Goal: Transaction & Acquisition: Subscribe to service/newsletter

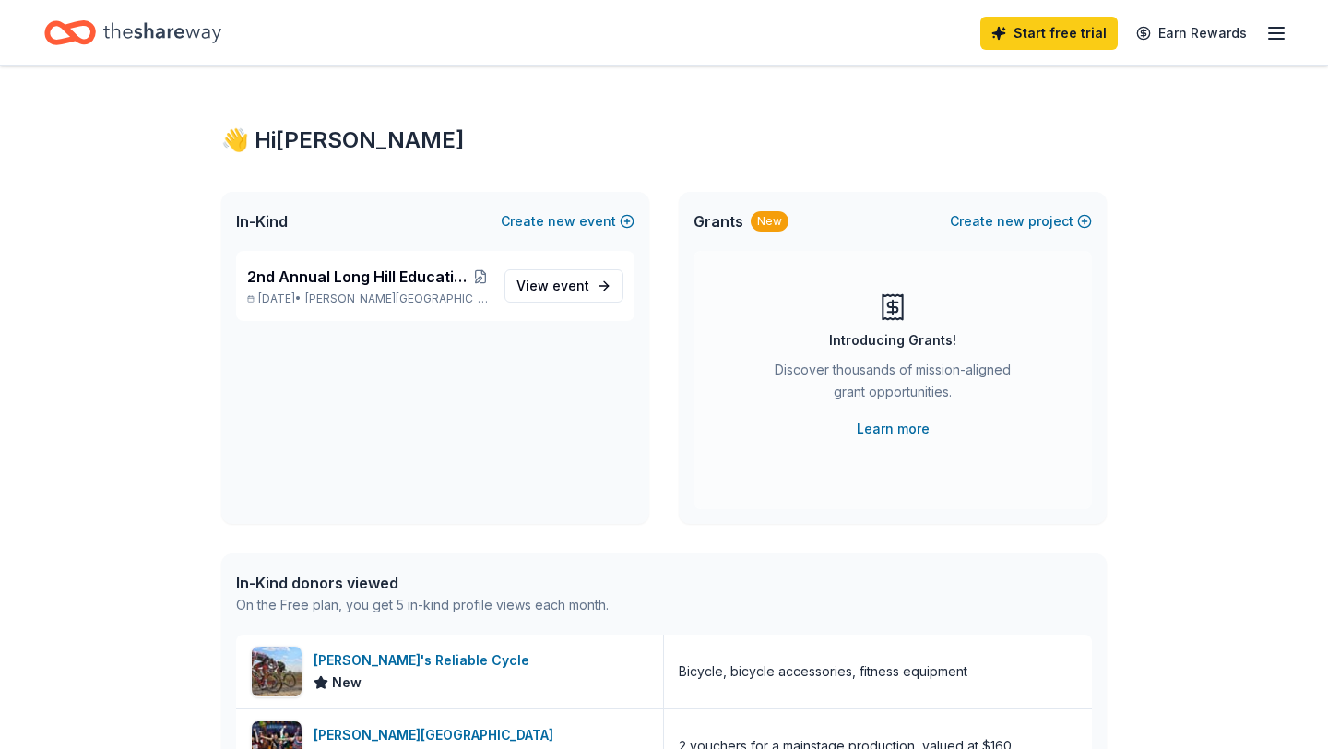
click at [1284, 43] on div "Start free trial Earn Rewards" at bounding box center [1133, 32] width 307 height 43
click at [1279, 35] on icon "button" at bounding box center [1276, 33] width 22 height 22
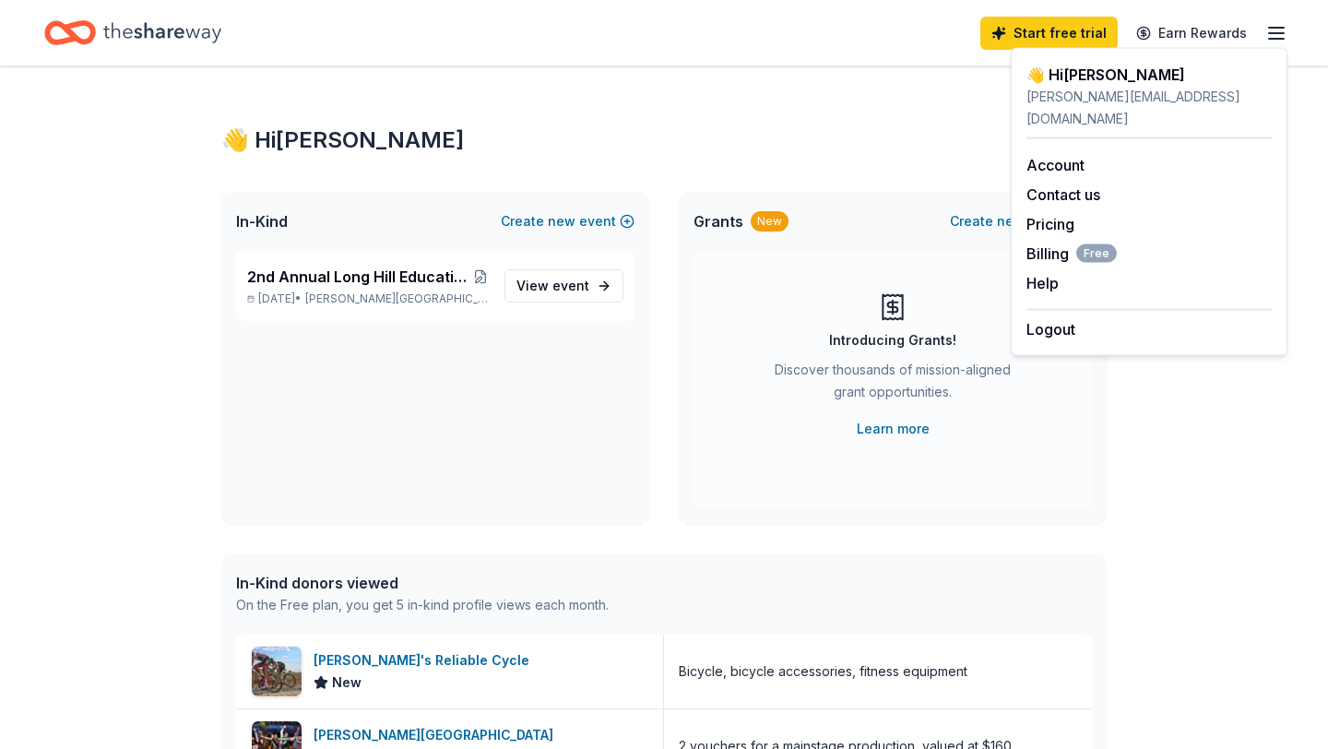
click at [72, 39] on icon "Home" at bounding box center [70, 32] width 52 height 43
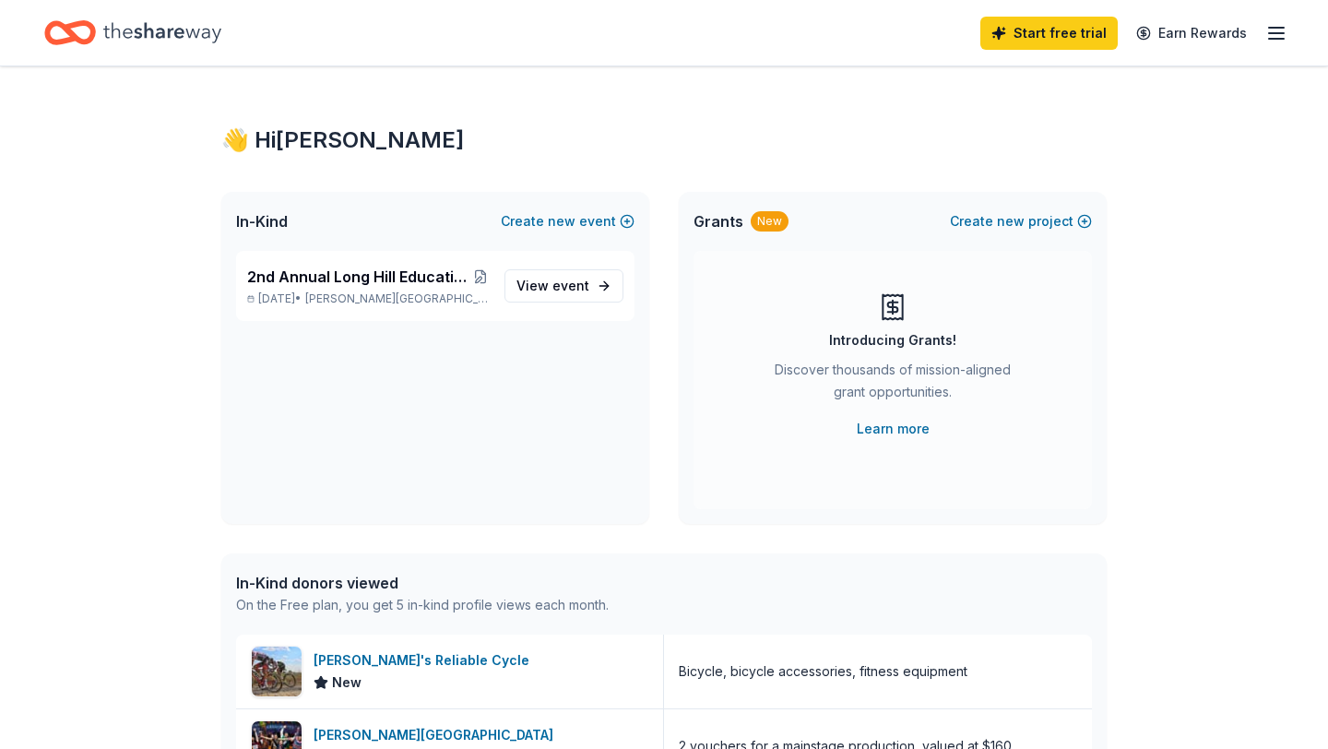
click at [74, 38] on icon "Home" at bounding box center [79, 32] width 29 height 18
click at [74, 37] on icon "Home" at bounding box center [79, 32] width 29 height 18
click at [203, 40] on icon "Home" at bounding box center [162, 33] width 118 height 38
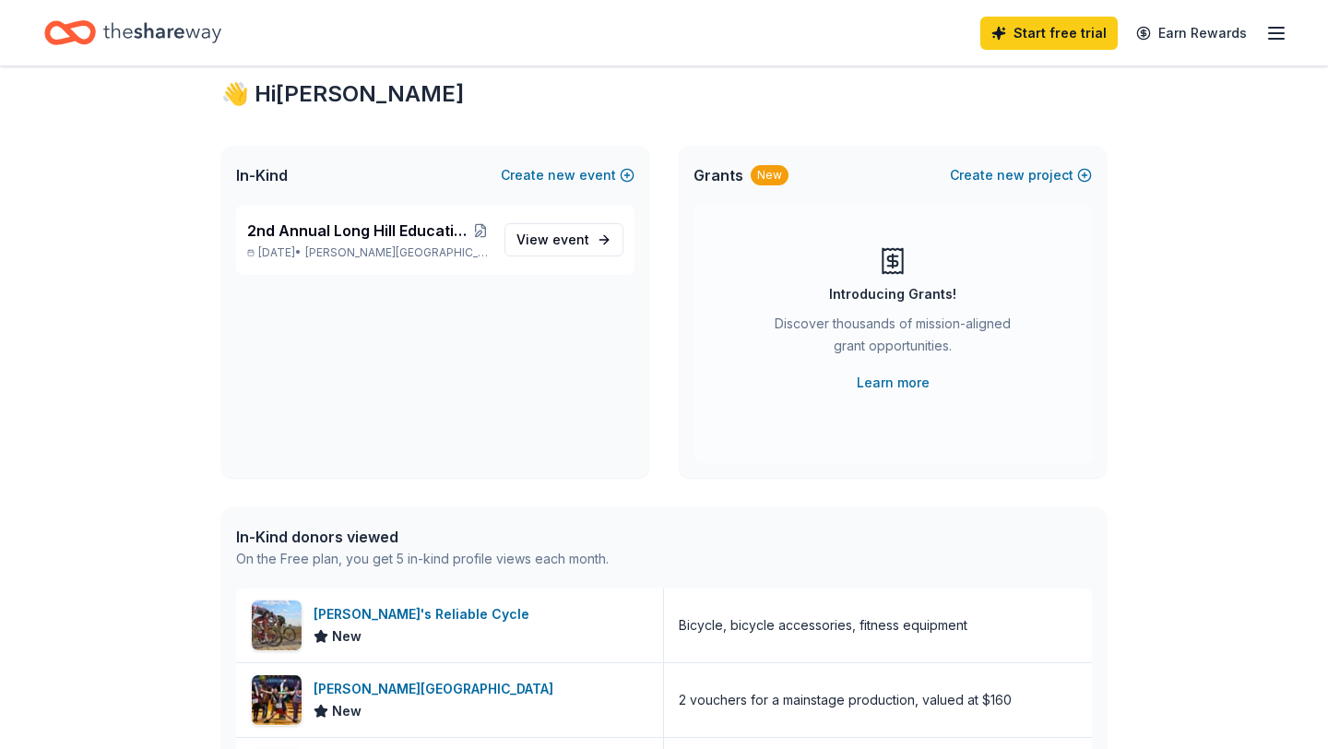
scroll to position [49, 0]
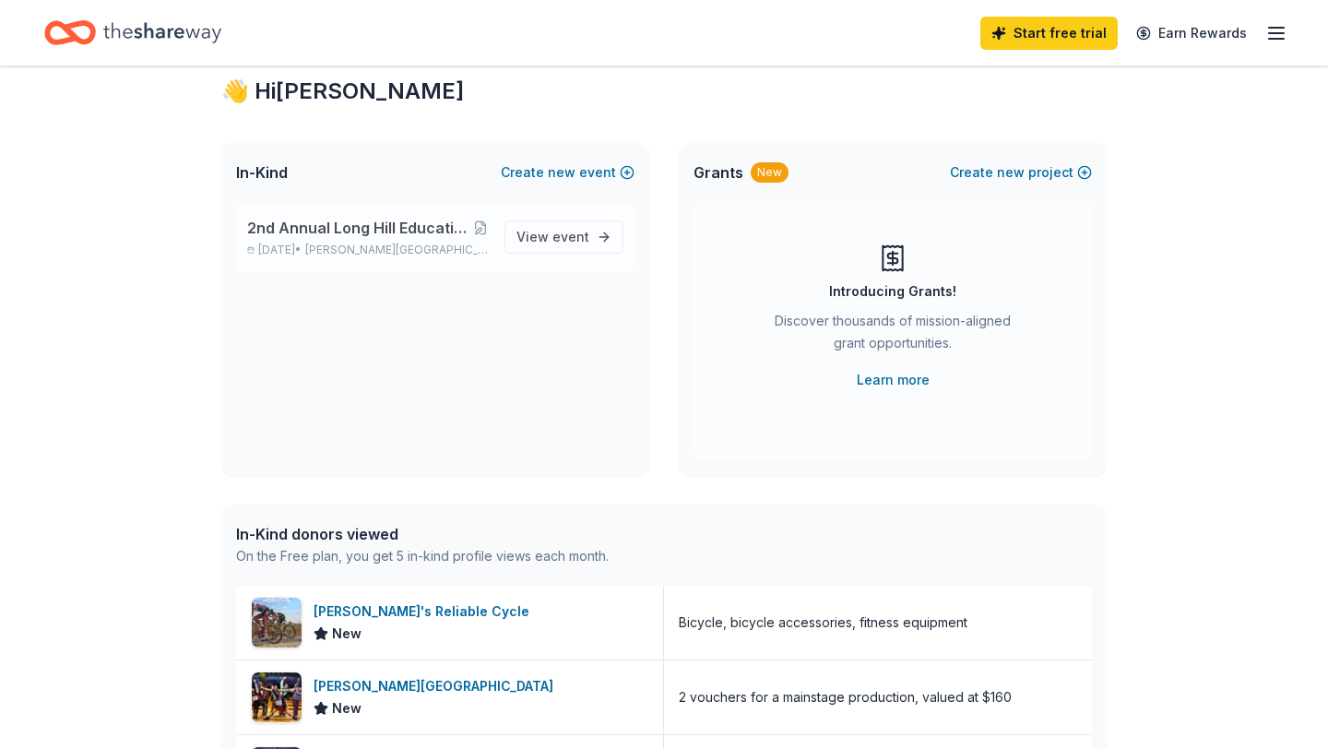
click at [422, 248] on span "[PERSON_NAME][GEOGRAPHIC_DATA], [GEOGRAPHIC_DATA]" at bounding box center [397, 249] width 184 height 15
click at [530, 247] on span "View event" at bounding box center [552, 237] width 73 height 22
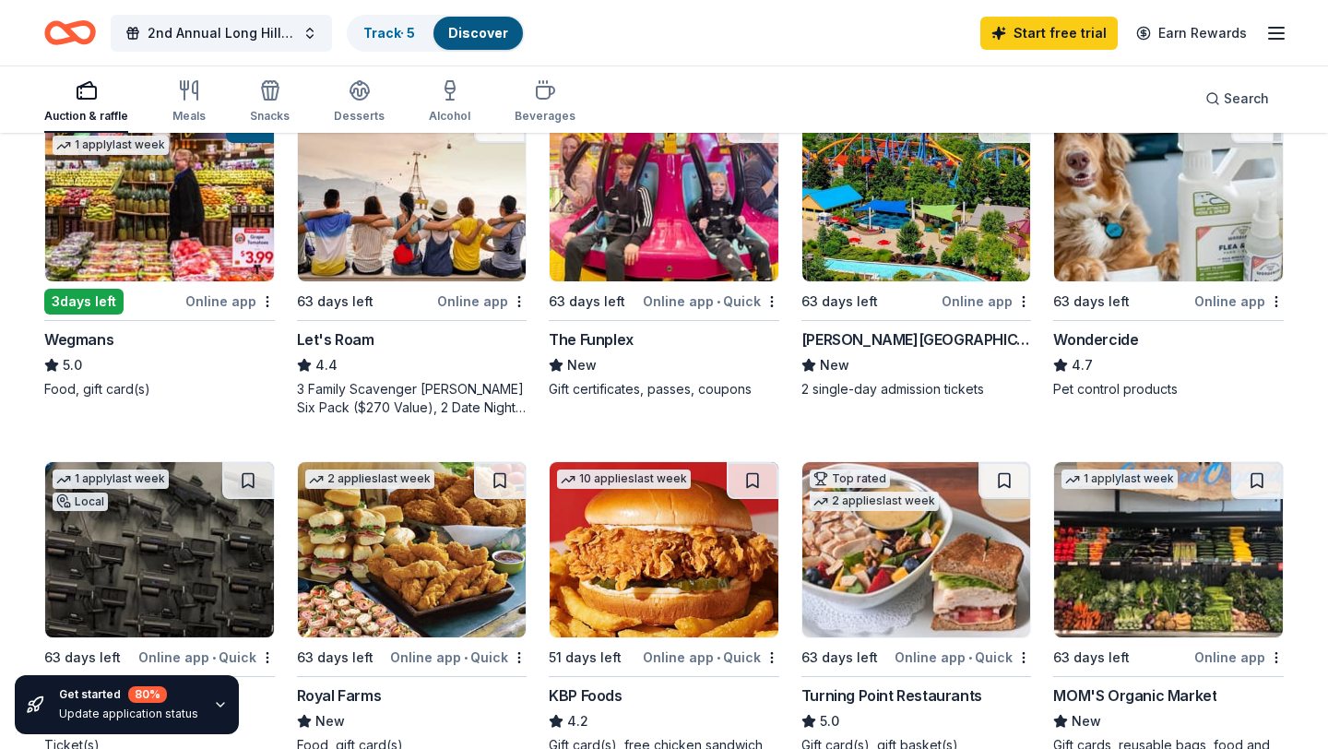
scroll to position [952, 0]
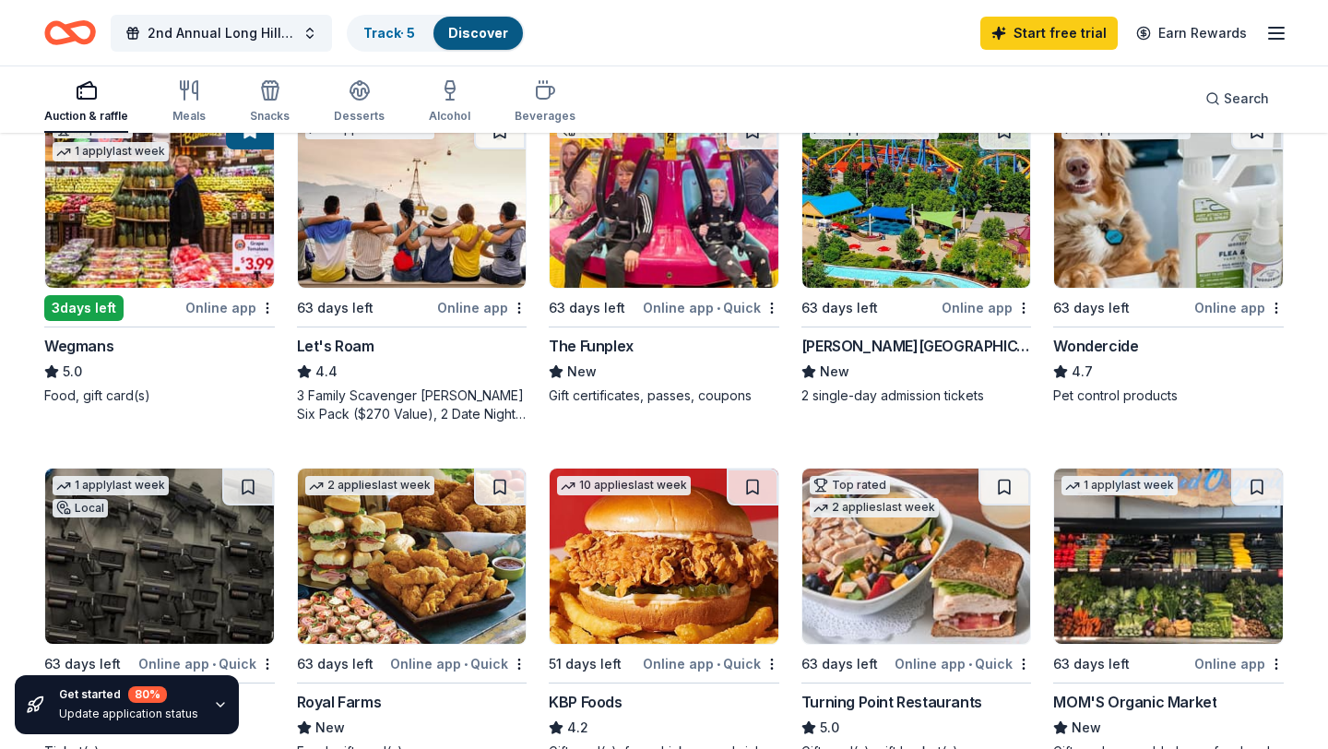
click at [733, 296] on div "Online app • Quick" at bounding box center [711, 307] width 136 height 23
click at [934, 335] on div "[PERSON_NAME][GEOGRAPHIC_DATA]" at bounding box center [916, 346] width 230 height 22
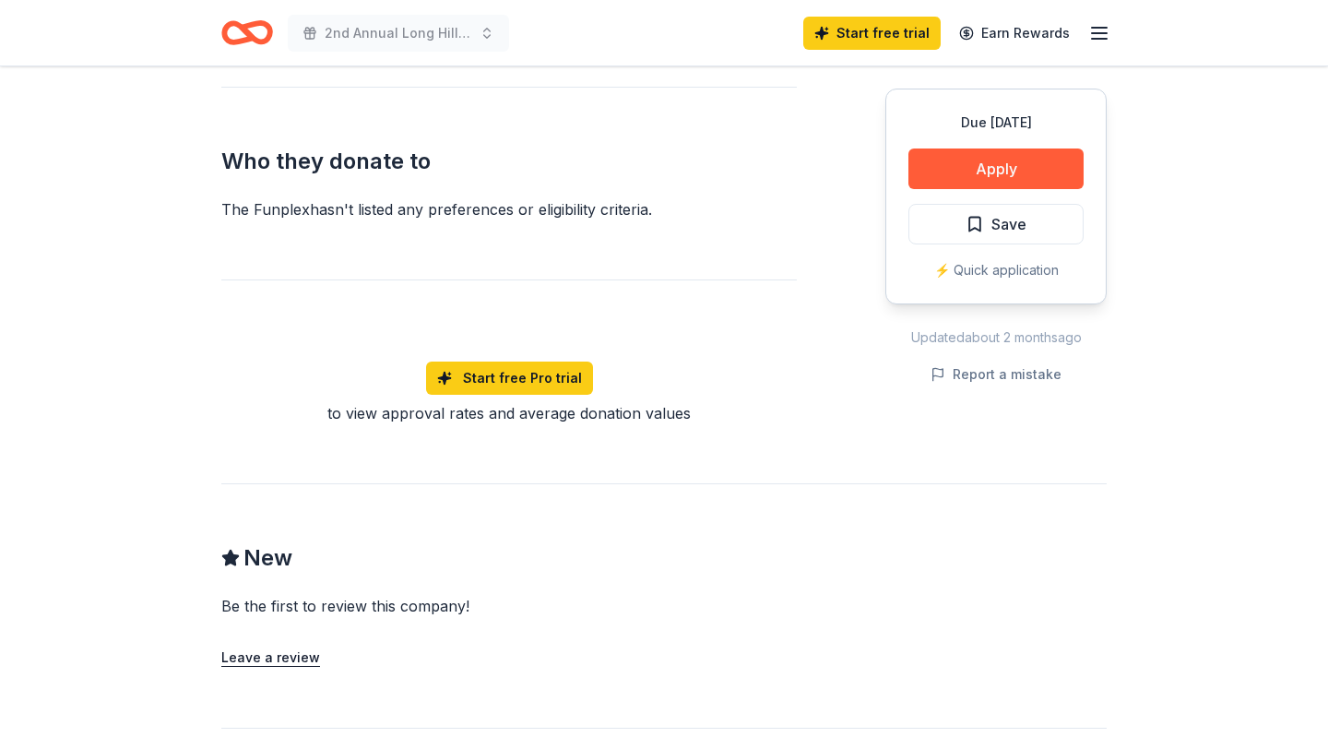
scroll to position [967, 0]
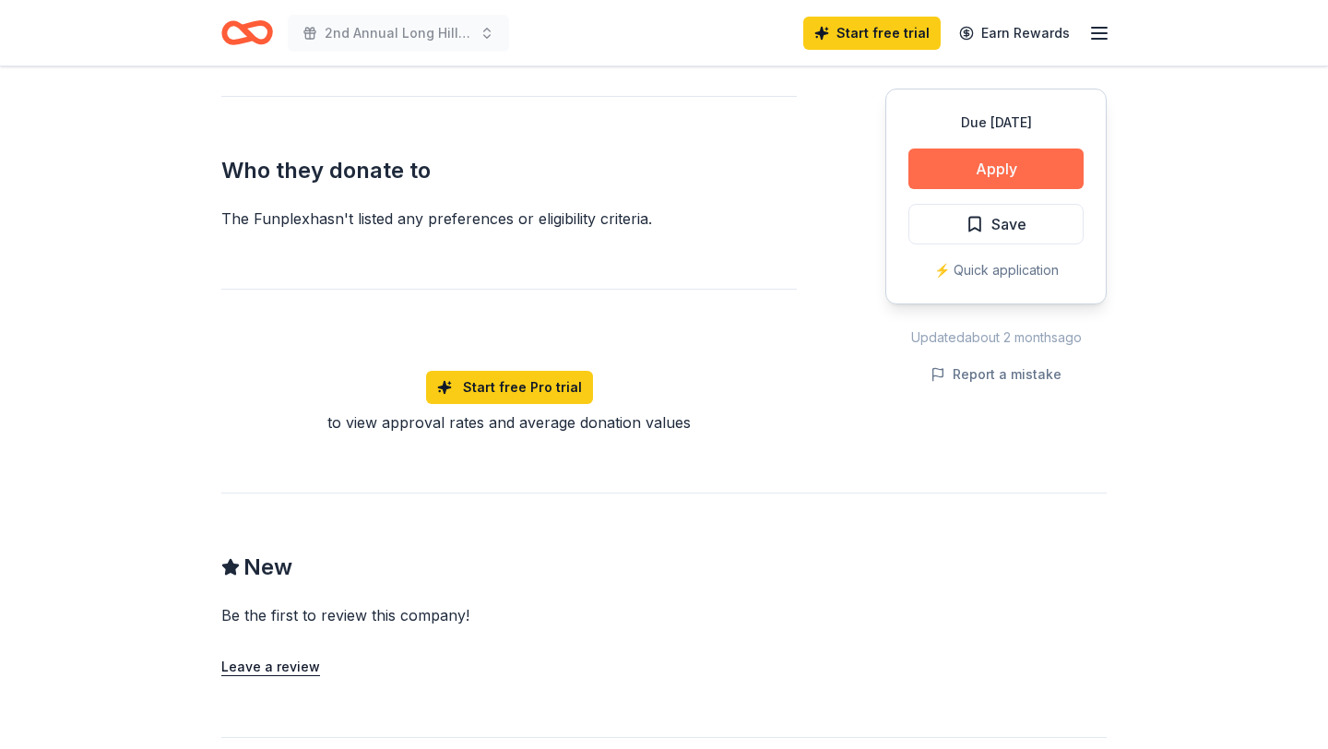
click at [1001, 173] on button "Apply" at bounding box center [995, 168] width 175 height 41
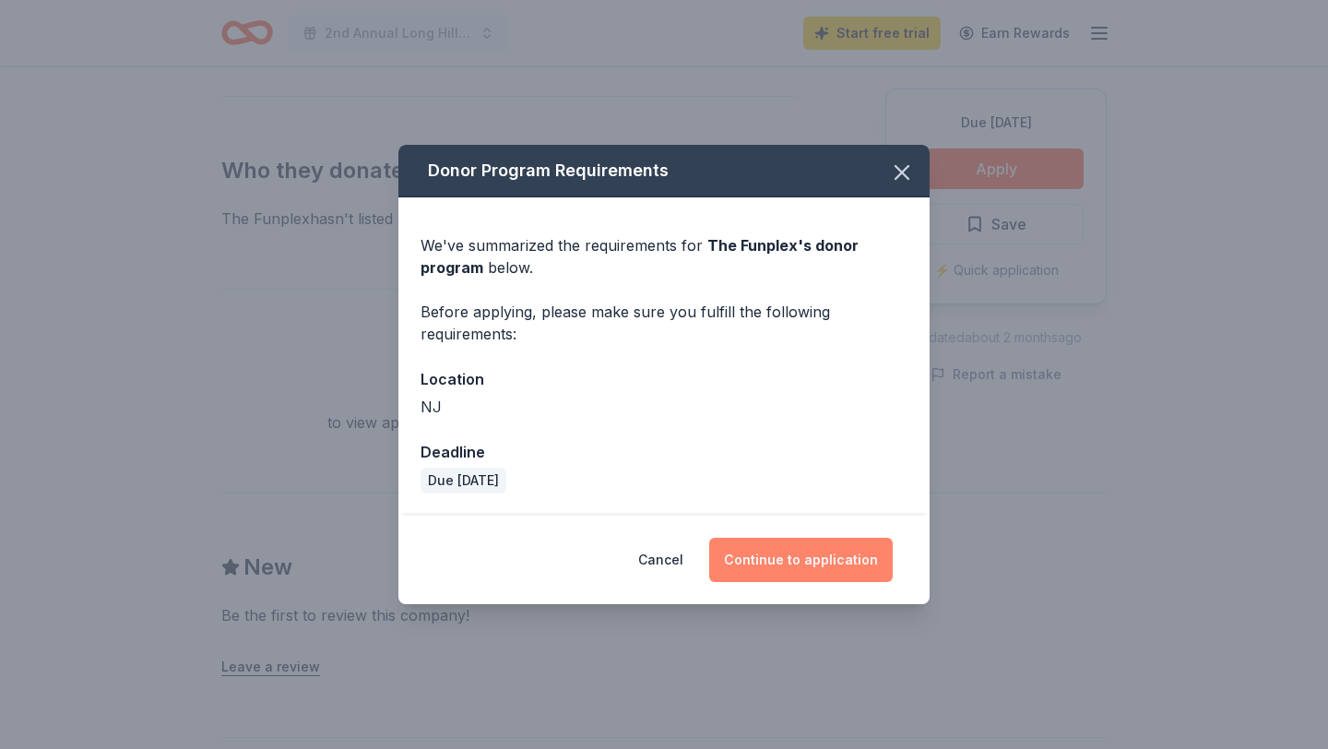
click at [816, 559] on button "Continue to application" at bounding box center [800, 559] width 183 height 44
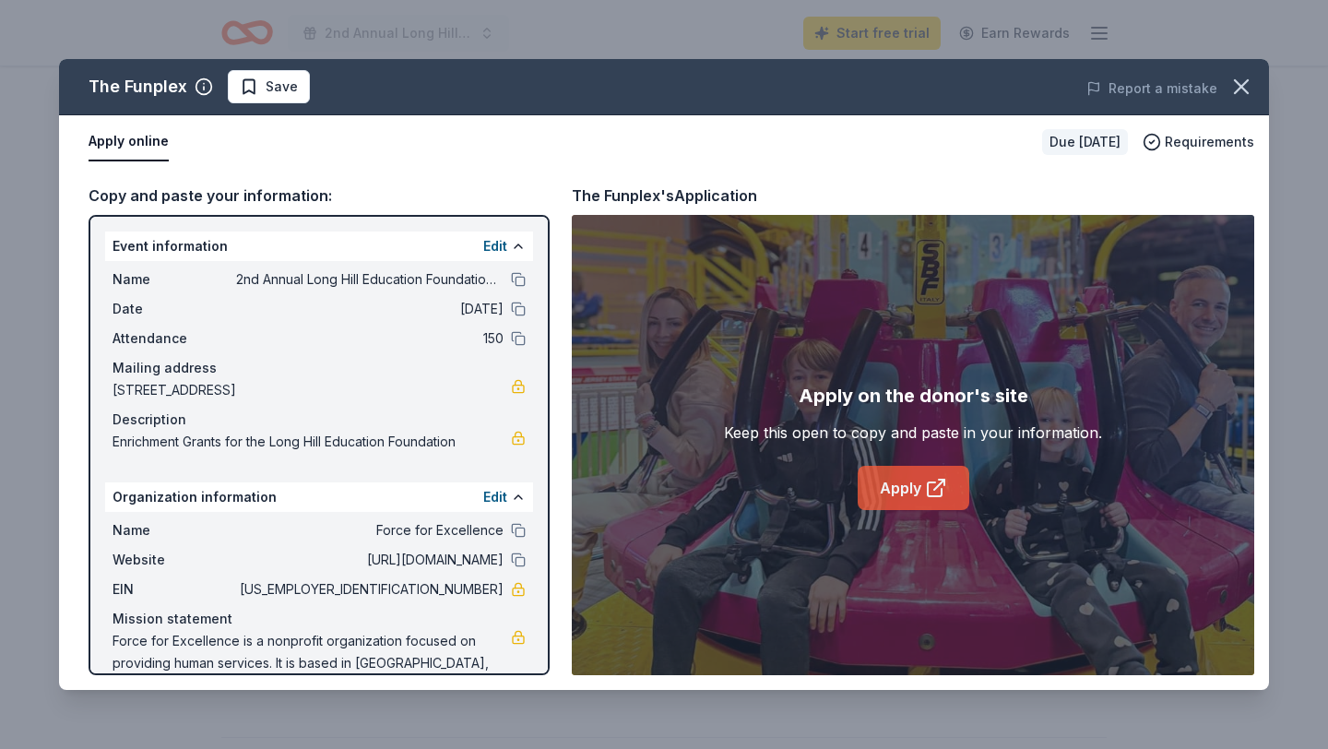
click at [912, 490] on link "Apply" at bounding box center [913, 488] width 112 height 44
click at [906, 490] on link "Apply" at bounding box center [913, 488] width 112 height 44
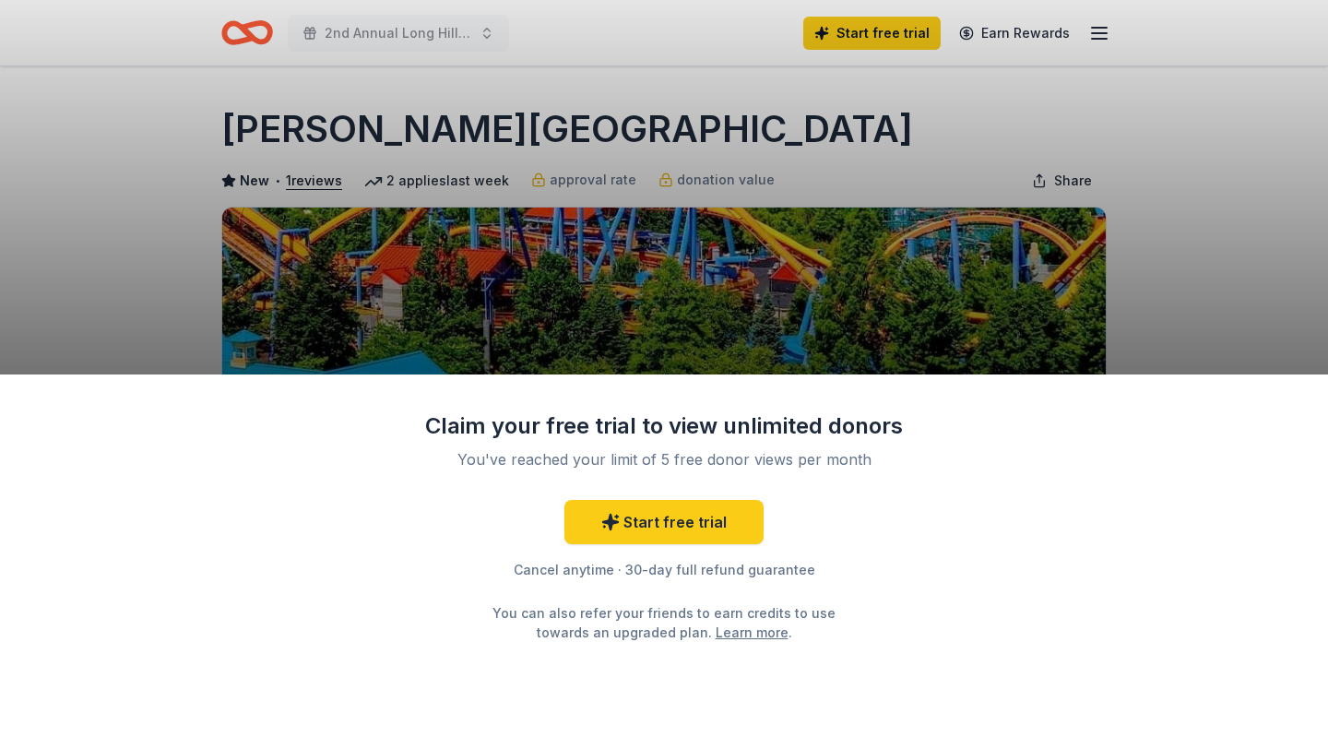
click at [1169, 219] on div "Claim your free trial to view unlimited donors You've reached your limit of 5 f…" at bounding box center [664, 374] width 1328 height 749
click at [728, 515] on link "Start free trial" at bounding box center [663, 522] width 199 height 44
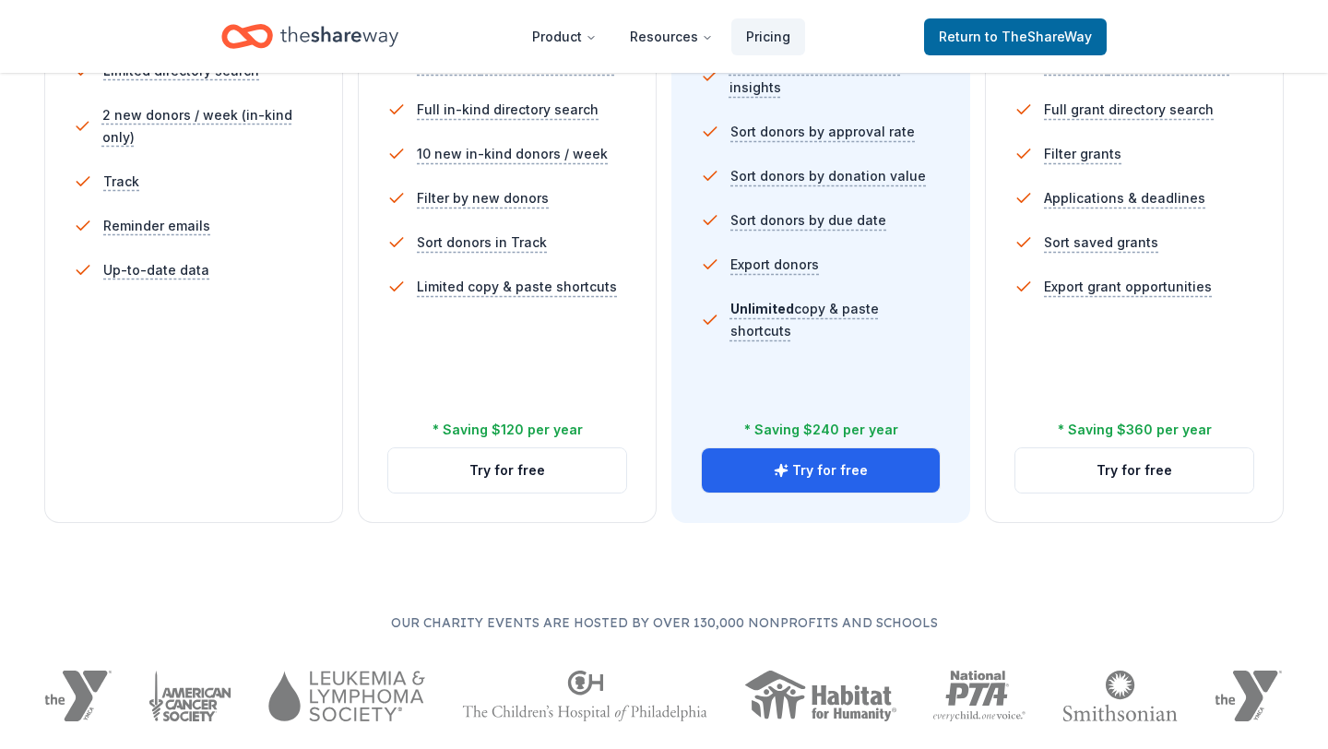
scroll to position [644, 0]
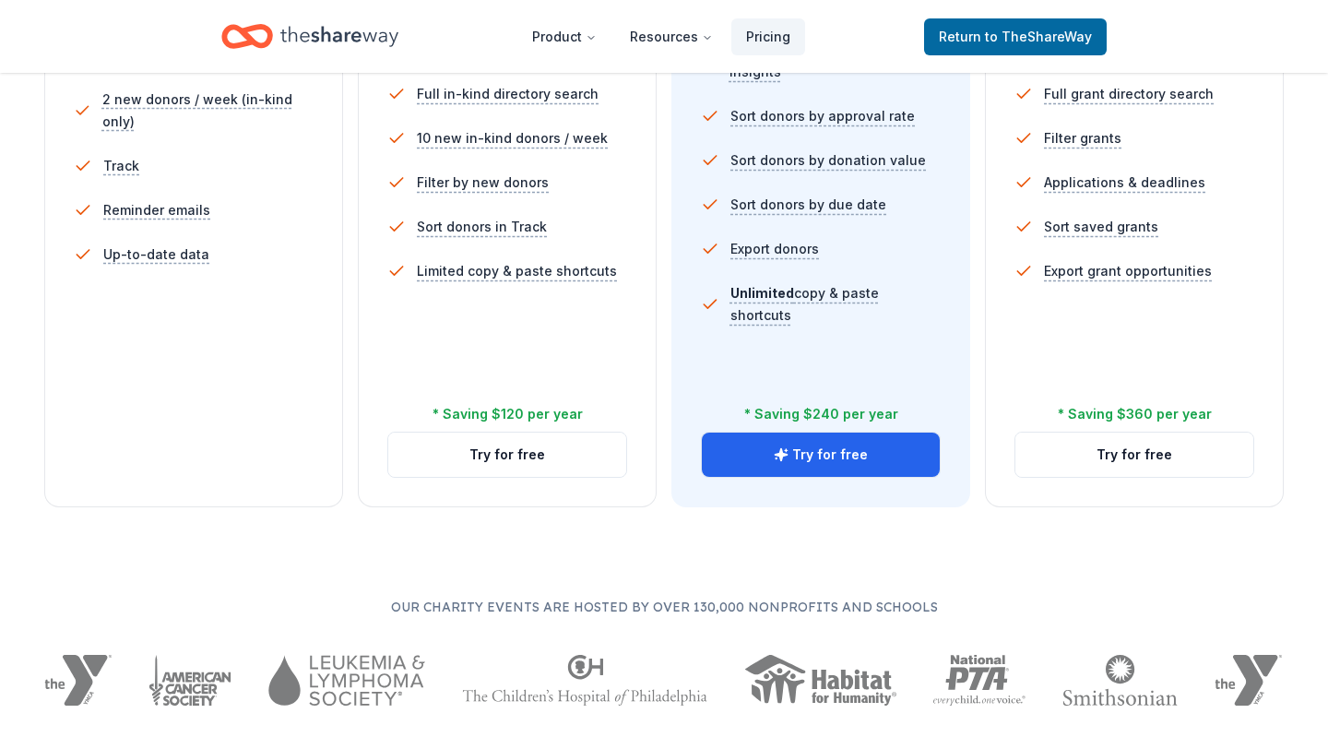
click at [236, 452] on div "Free Current Come see what we're all about. Free 5 profile views / month Limite…" at bounding box center [193, 129] width 299 height 756
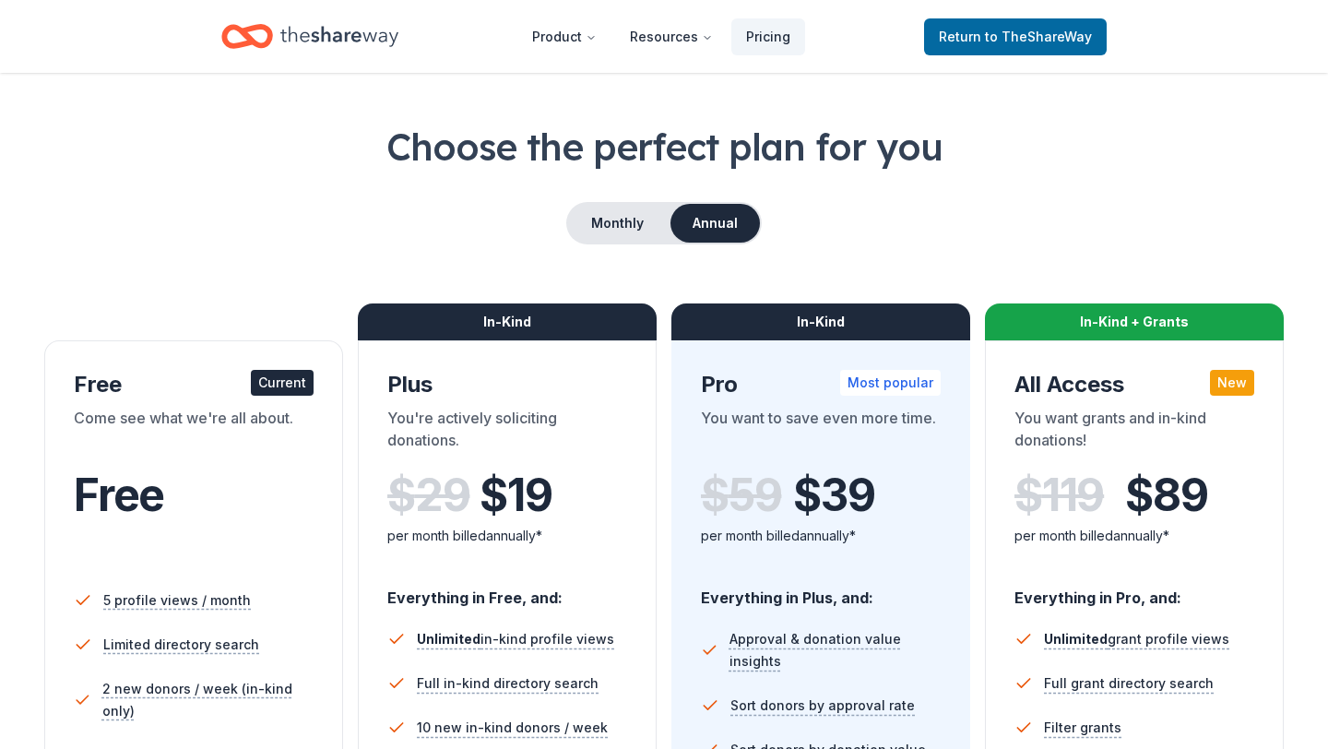
scroll to position [0, 0]
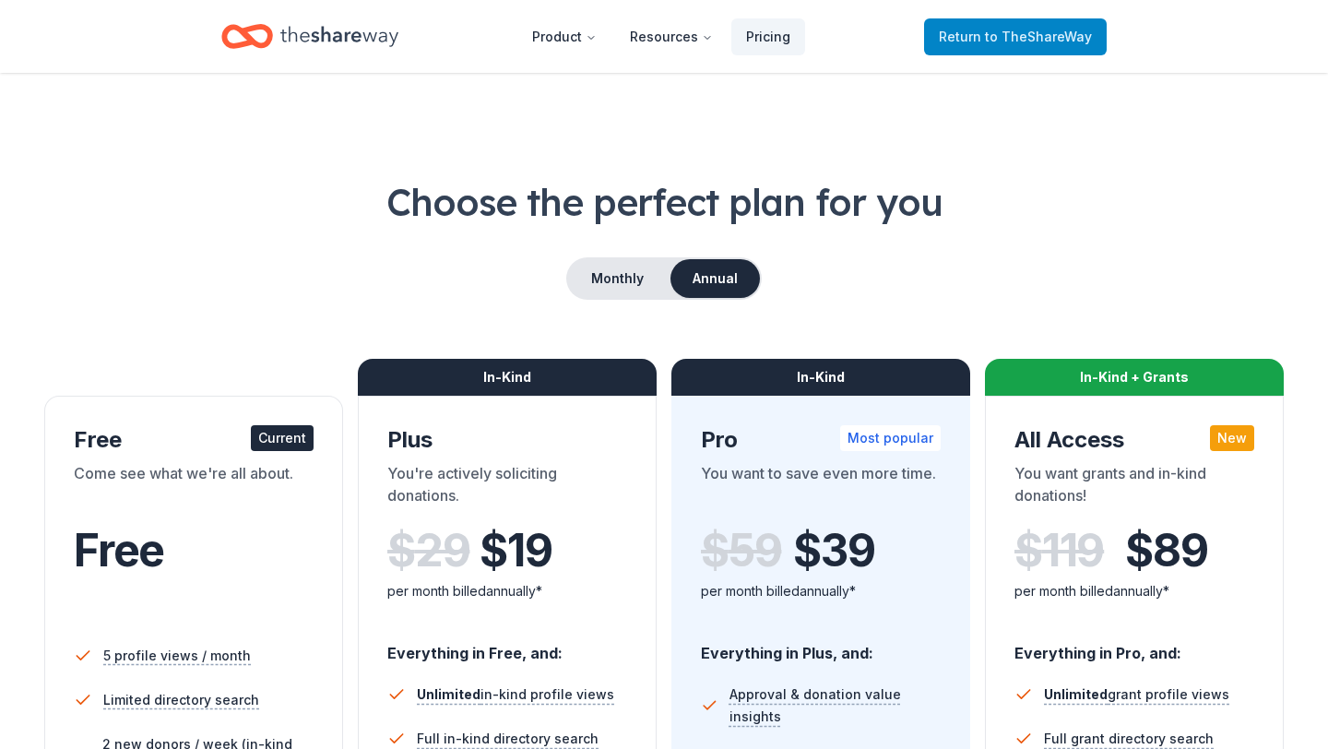
click at [1056, 41] on span "to TheShareWay" at bounding box center [1038, 37] width 107 height 16
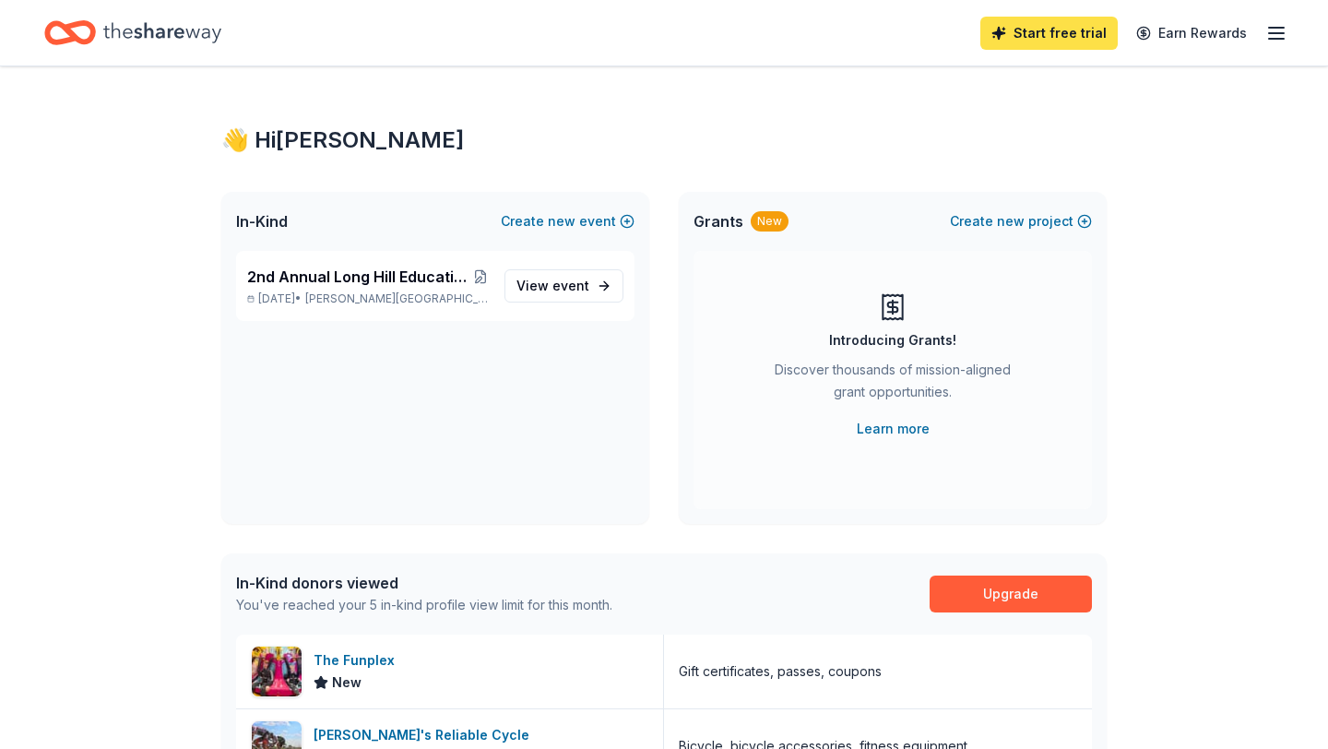
click at [1040, 35] on link "Start free trial" at bounding box center [1048, 33] width 137 height 33
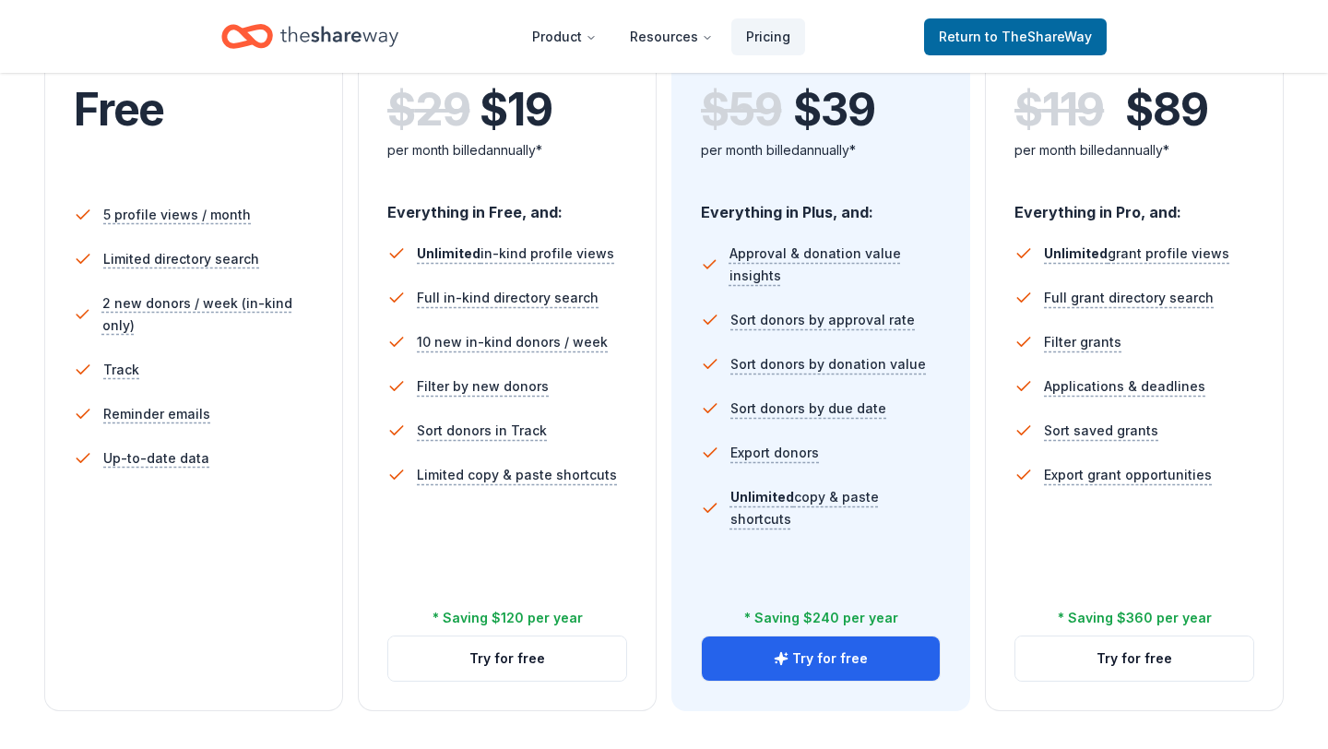
scroll to position [440, 0]
